Goal: Navigation & Orientation: Understand site structure

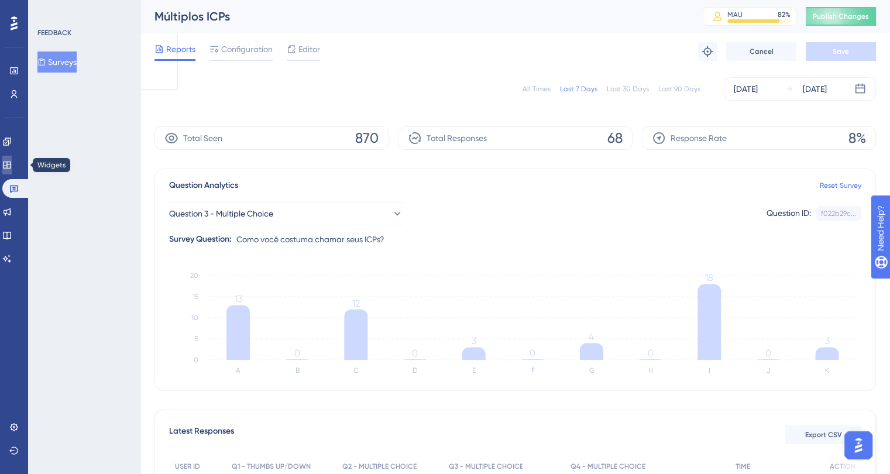
click at [12, 168] on link at bounding box center [6, 165] width 9 height 19
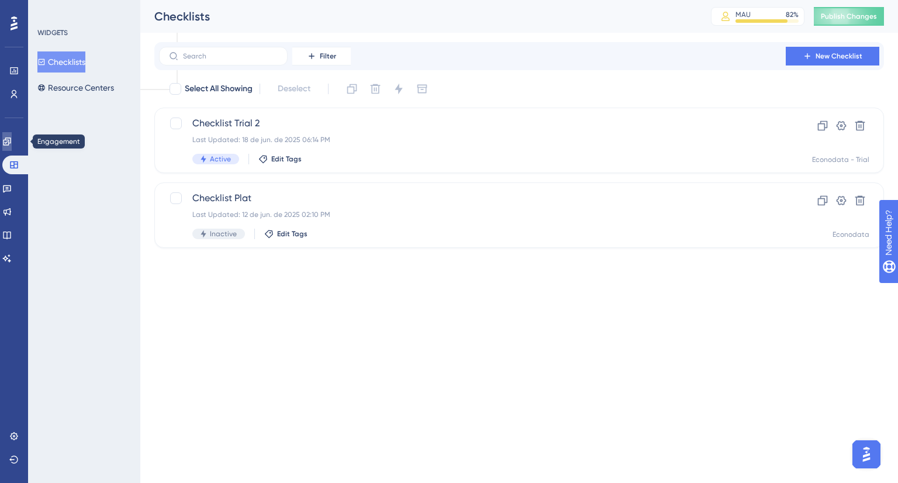
click at [12, 141] on icon at bounding box center [6, 141] width 9 height 9
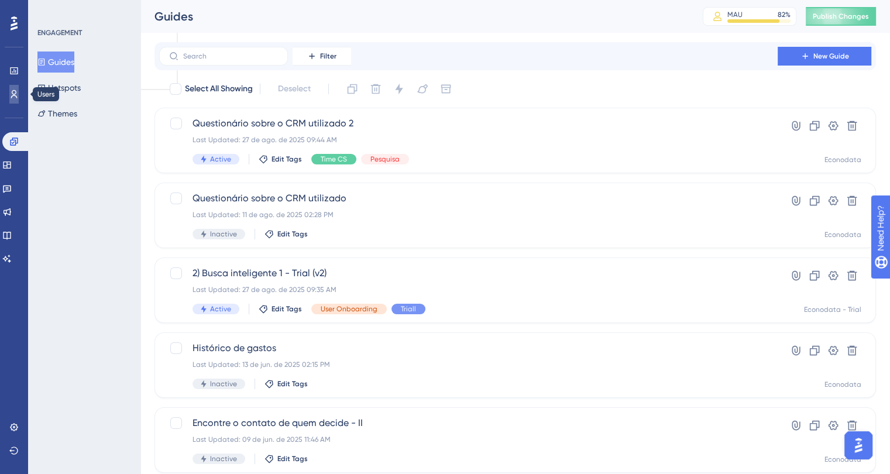
click at [14, 98] on icon at bounding box center [13, 93] width 9 height 9
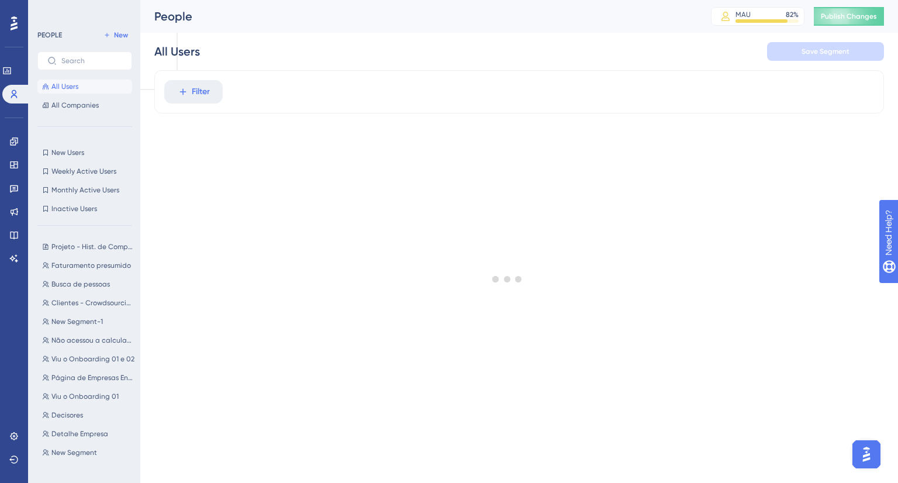
click at [0, 0] on icon at bounding box center [0, 0] width 0 height 0
